Goal: Task Accomplishment & Management: Complete application form

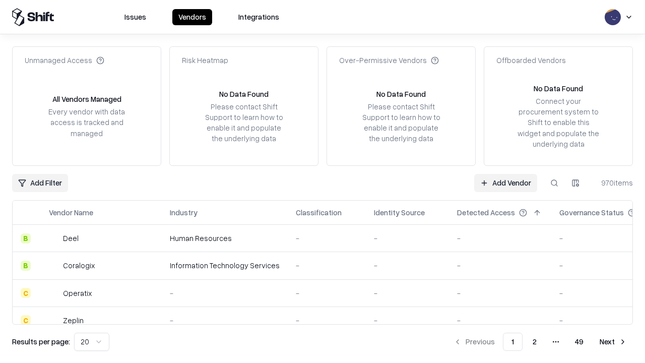
click at [506, 183] on link "Add Vendor" at bounding box center [505, 183] width 63 height 18
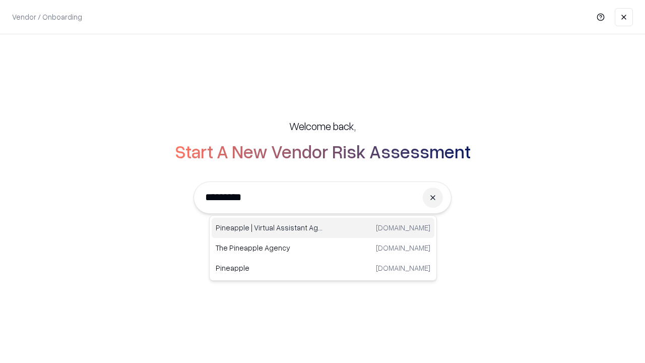
click at [323, 228] on div "Pineapple | Virtual Assistant Agency [DOMAIN_NAME]" at bounding box center [323, 228] width 223 height 20
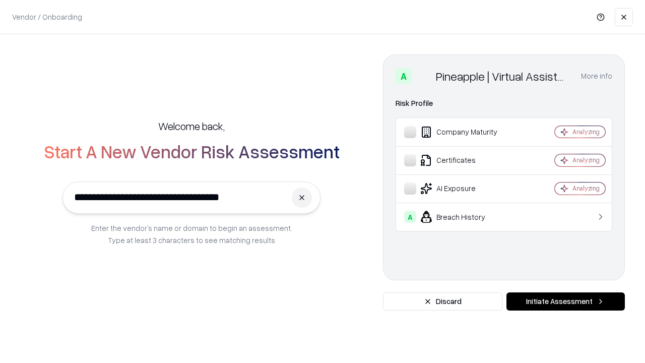
type input "**********"
click at [566, 302] on button "Initiate Assessment" at bounding box center [566, 301] width 118 height 18
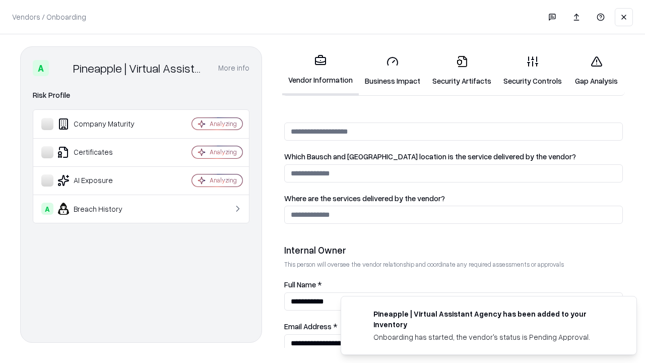
scroll to position [522, 0]
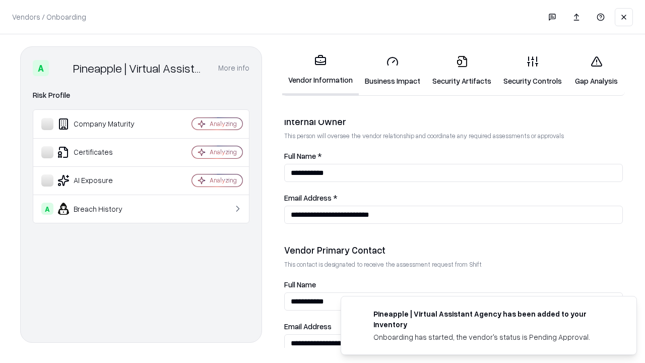
click at [393, 71] on link "Business Impact" at bounding box center [393, 70] width 68 height 47
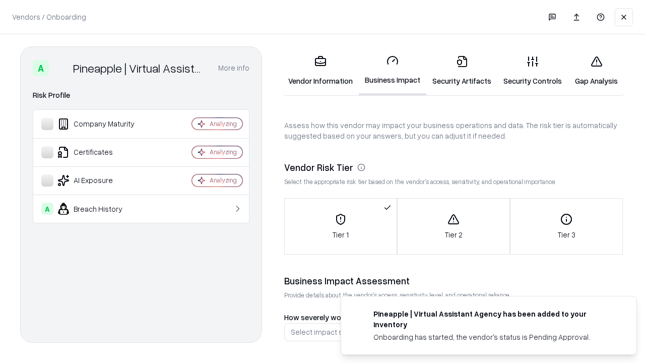
click at [596, 71] on link "Gap Analysis" at bounding box center [596, 70] width 57 height 47
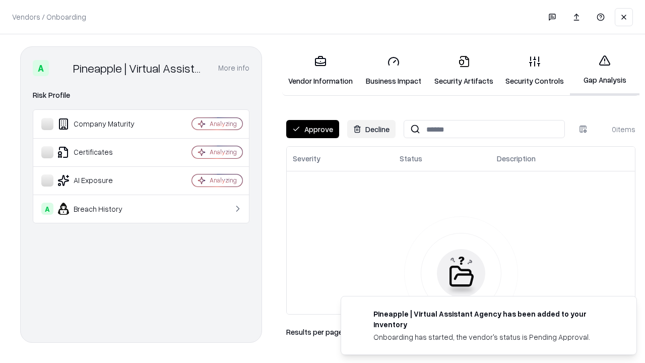
click at [313, 129] on button "Approve" at bounding box center [312, 129] width 53 height 18
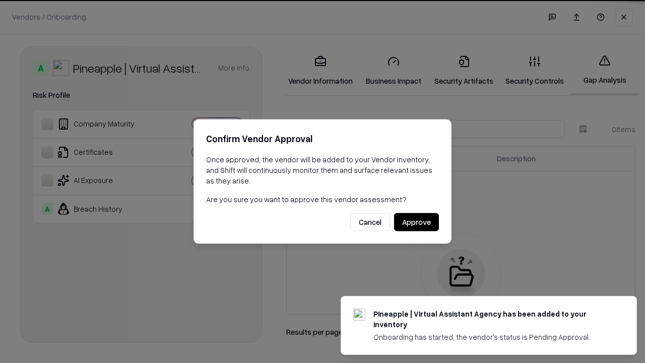
click at [416, 222] on button "Approve" at bounding box center [416, 222] width 45 height 18
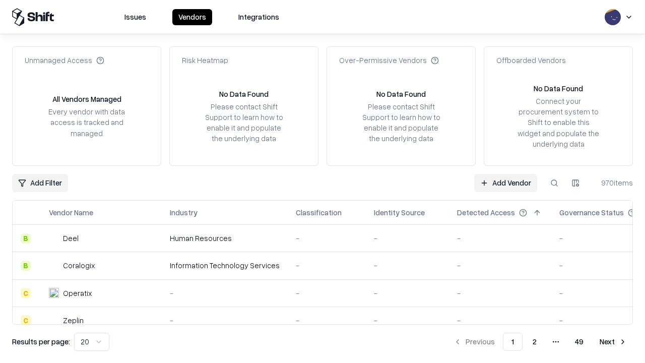
type input "**********"
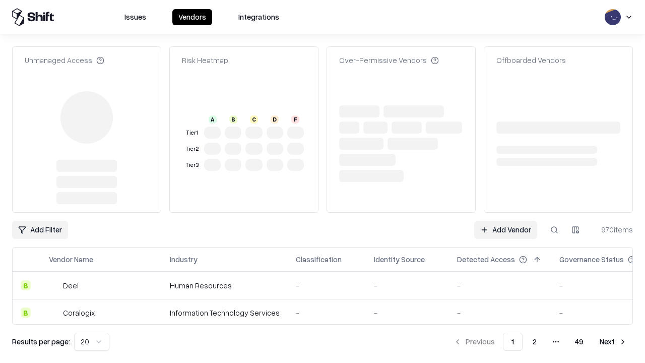
click at [506, 221] on link "Add Vendor" at bounding box center [505, 230] width 63 height 18
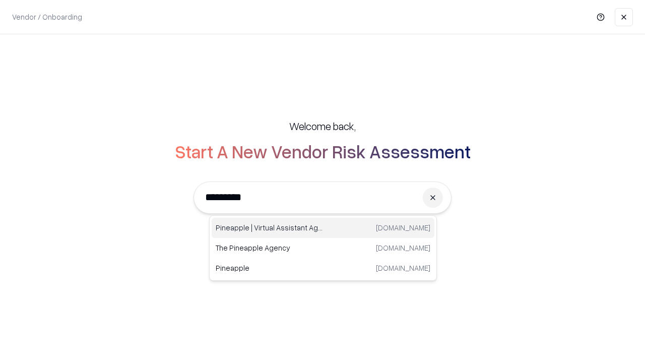
click at [323, 228] on div "Pineapple | Virtual Assistant Agency [DOMAIN_NAME]" at bounding box center [323, 228] width 223 height 20
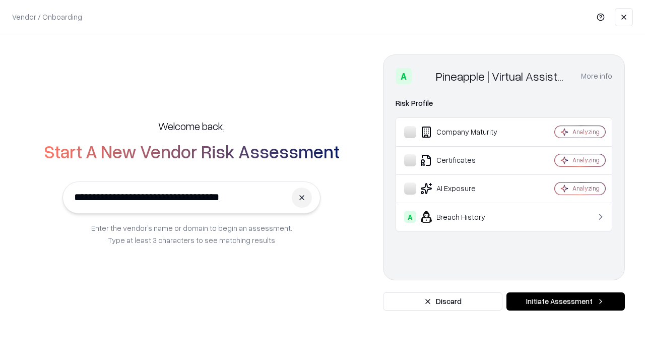
type input "**********"
click at [566, 302] on button "Initiate Assessment" at bounding box center [566, 301] width 118 height 18
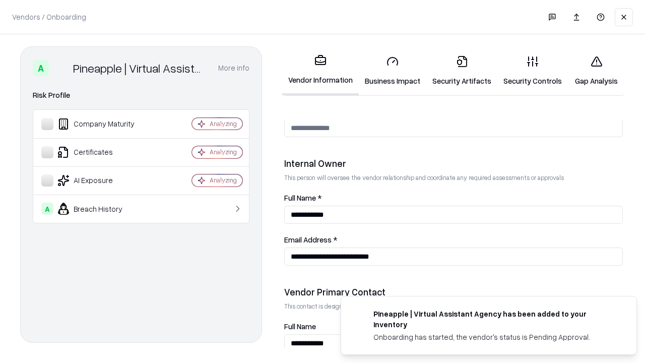
scroll to position [522, 0]
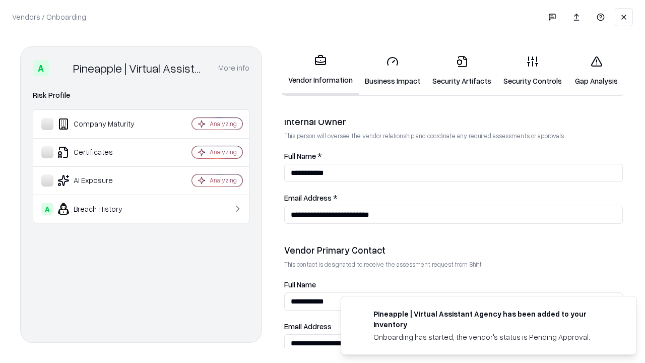
click at [596, 71] on link "Gap Analysis" at bounding box center [596, 70] width 57 height 47
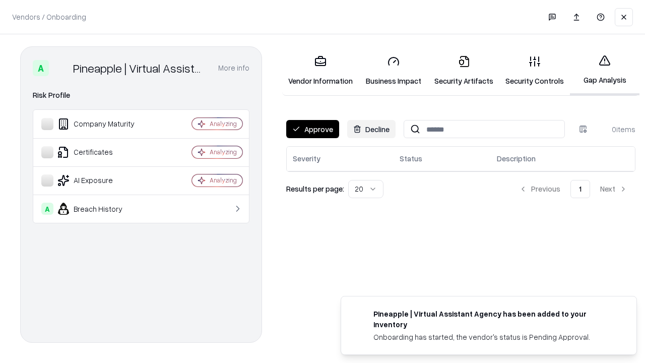
click at [313, 129] on button "Approve" at bounding box center [312, 129] width 53 height 18
